Goal: Information Seeking & Learning: Learn about a topic

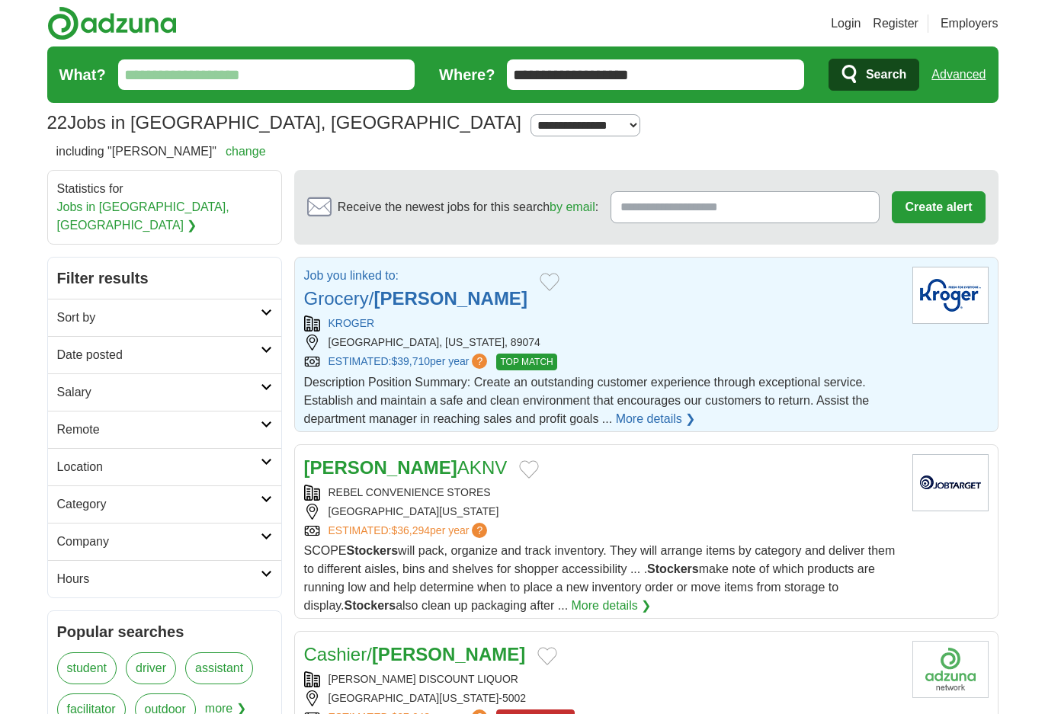
click at [343, 288] on link "Grocery/ Stocker" at bounding box center [415, 298] width 223 height 21
click at [383, 644] on strong "[PERSON_NAME]" at bounding box center [448, 654] width 153 height 21
click at [470, 411] on div "Description Position Summary: Create an outstanding customer experience through…" at bounding box center [602, 400] width 596 height 55
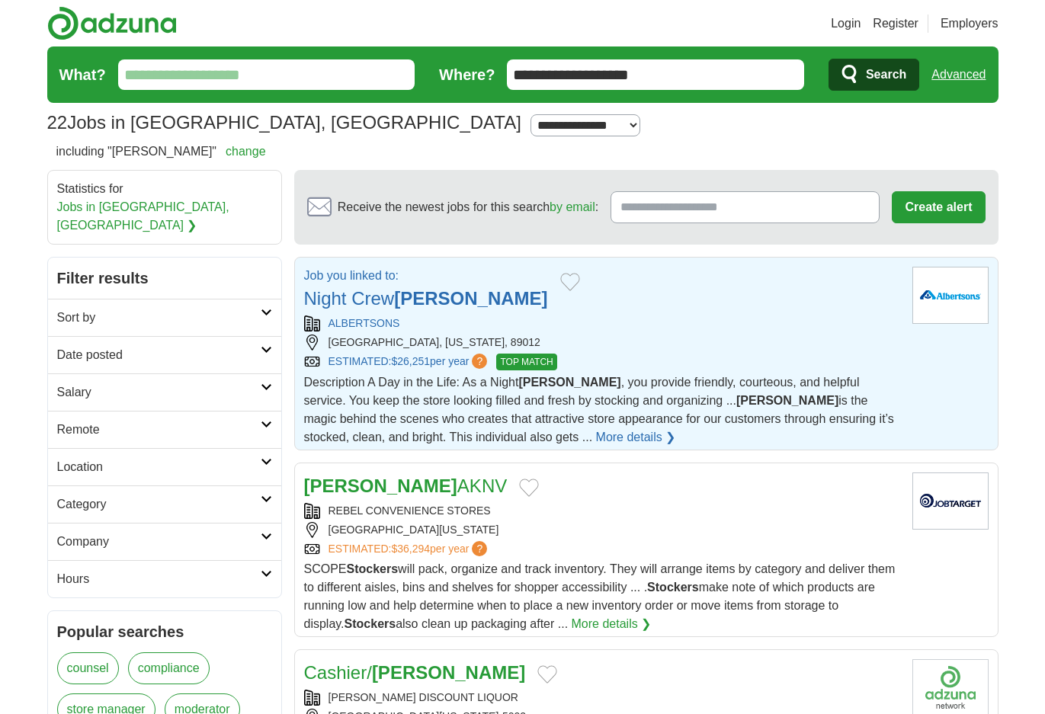
click at [434, 288] on strong "[PERSON_NAME]" at bounding box center [470, 298] width 153 height 21
